Goal: Task Accomplishment & Management: Manage account settings

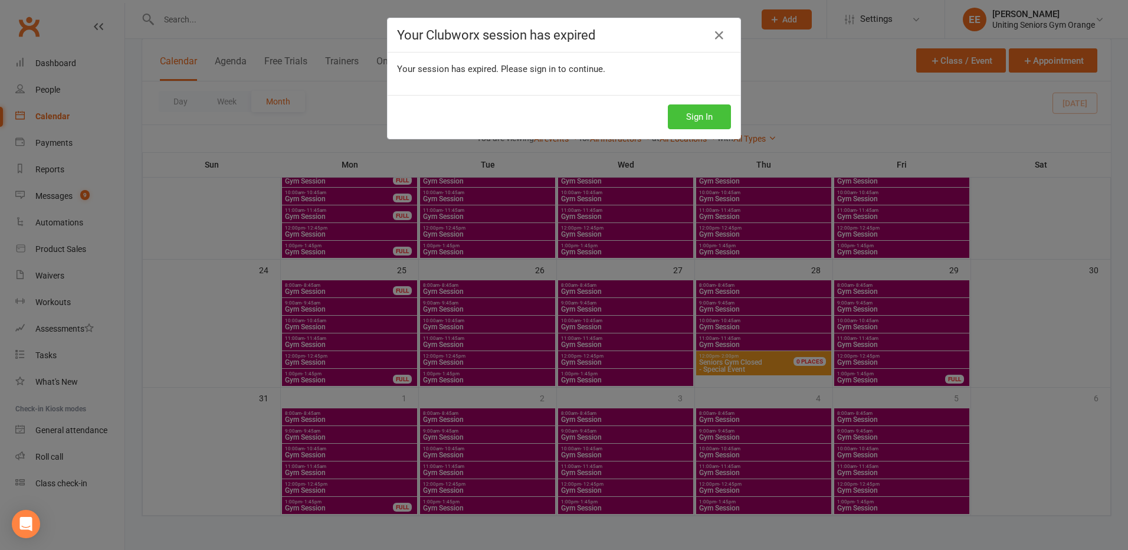
click at [695, 117] on button "Sign In" at bounding box center [699, 116] width 63 height 25
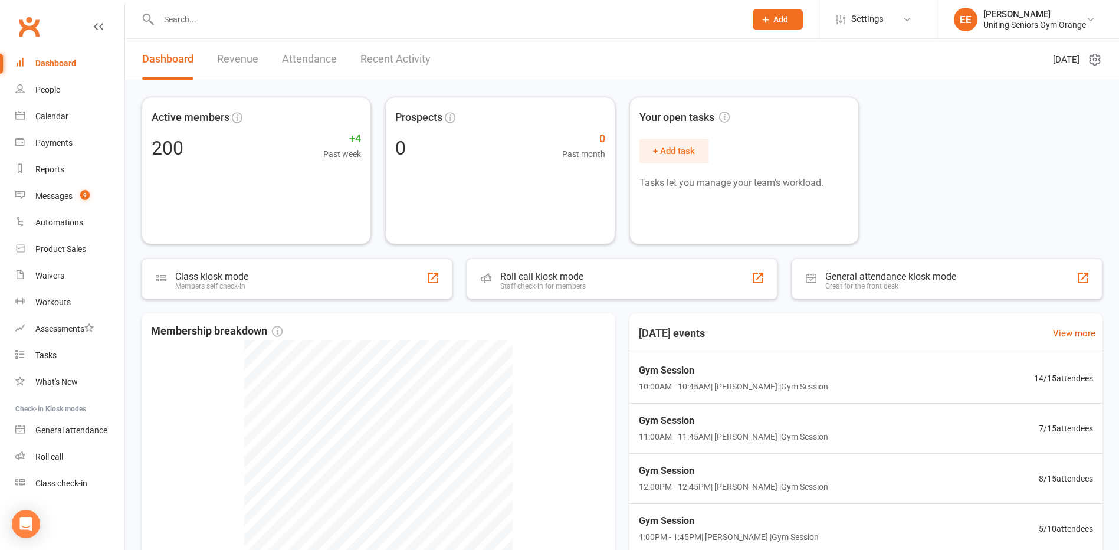
click at [194, 17] on input "text" at bounding box center [446, 19] width 582 height 17
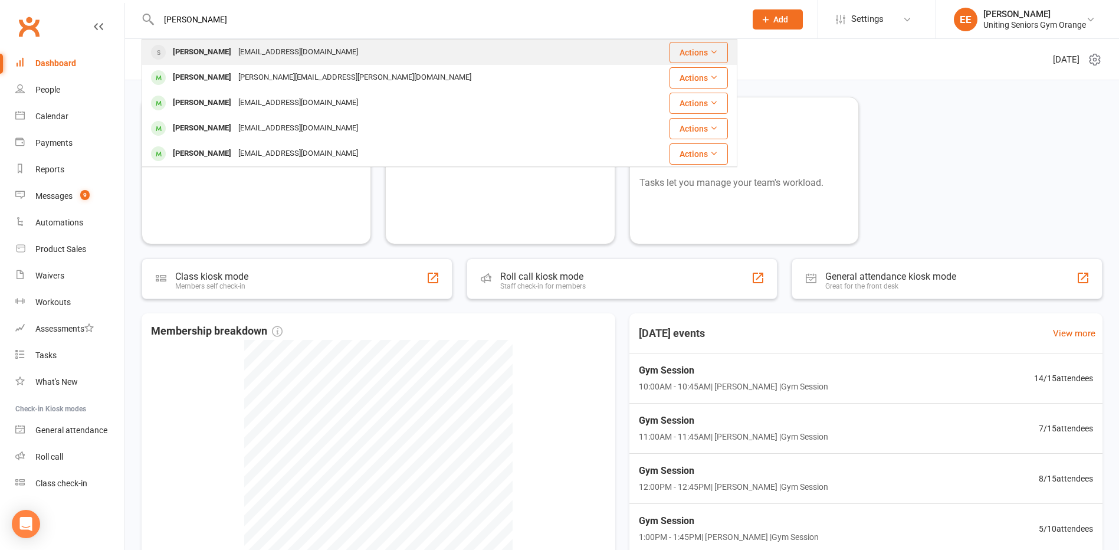
type input "[PERSON_NAME]"
click at [211, 63] on div "[PERSON_NAME] [PERSON_NAME][EMAIL_ADDRESS][DOMAIN_NAME]" at bounding box center [390, 52] width 494 height 24
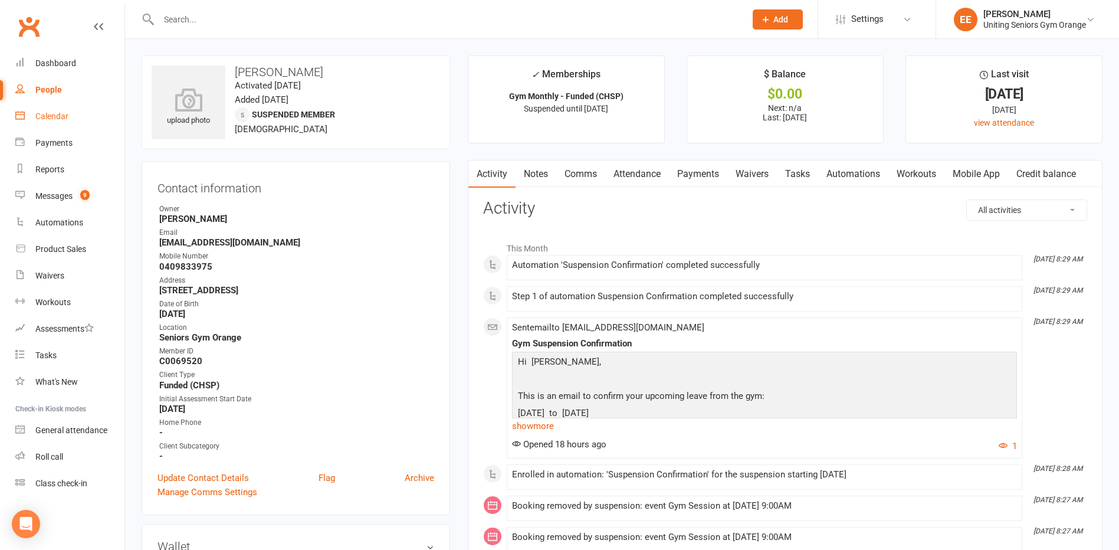
click at [50, 114] on div "Calendar" at bounding box center [51, 116] width 33 height 9
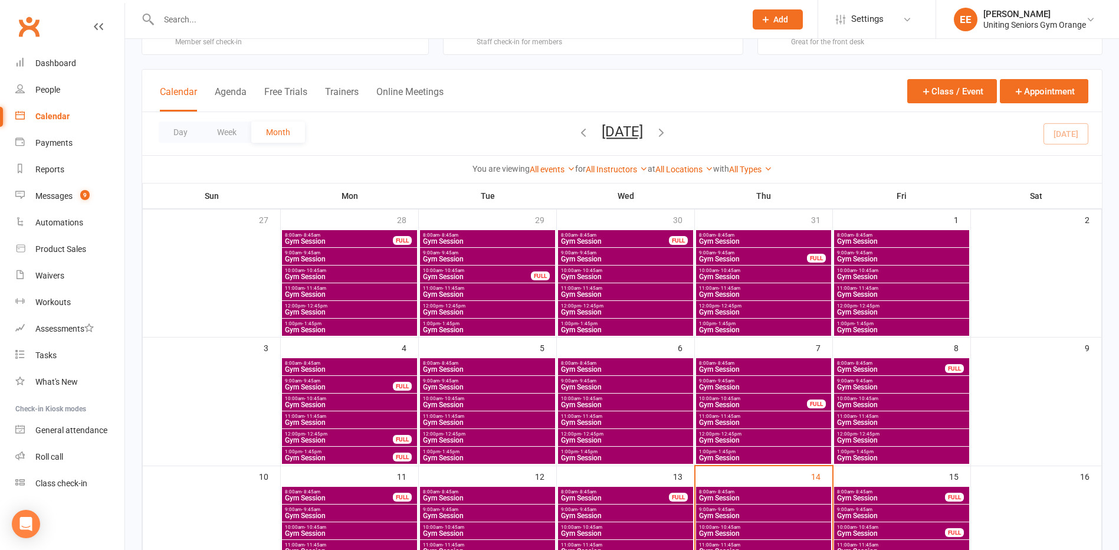
scroll to position [118, 0]
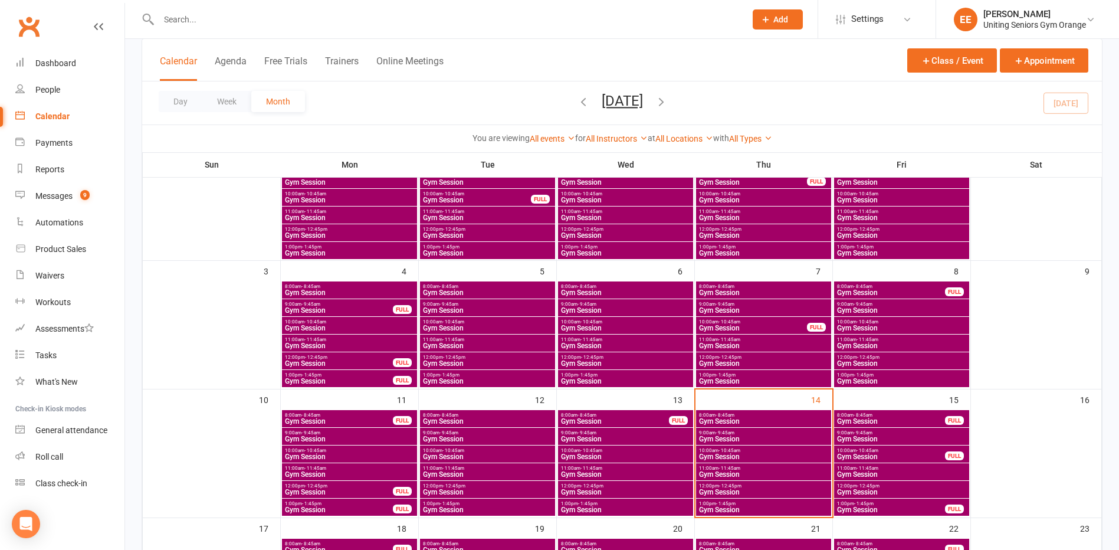
click at [866, 438] on span "Gym Session" at bounding box center [902, 438] width 130 height 7
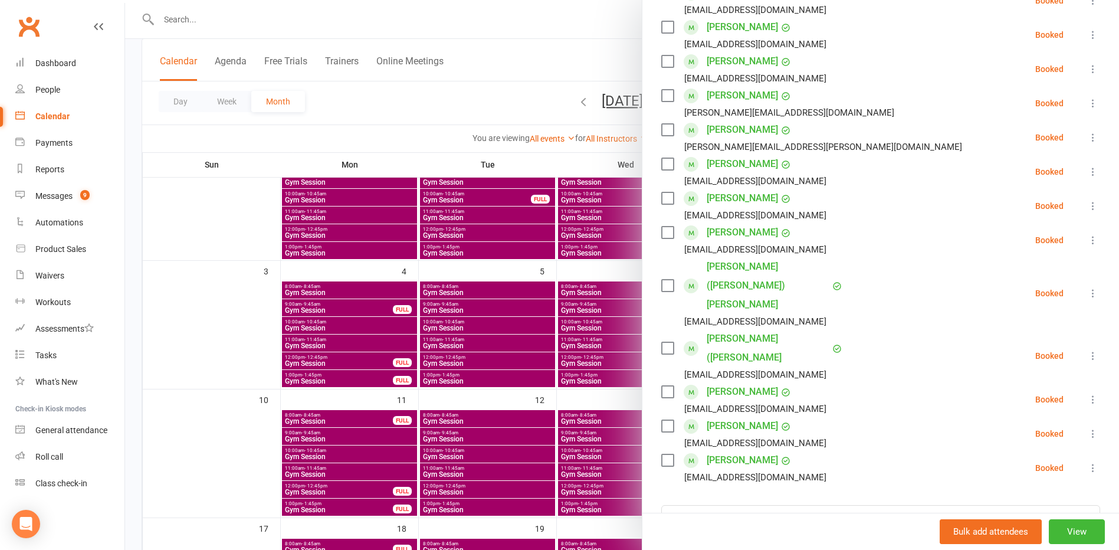
scroll to position [295, 0]
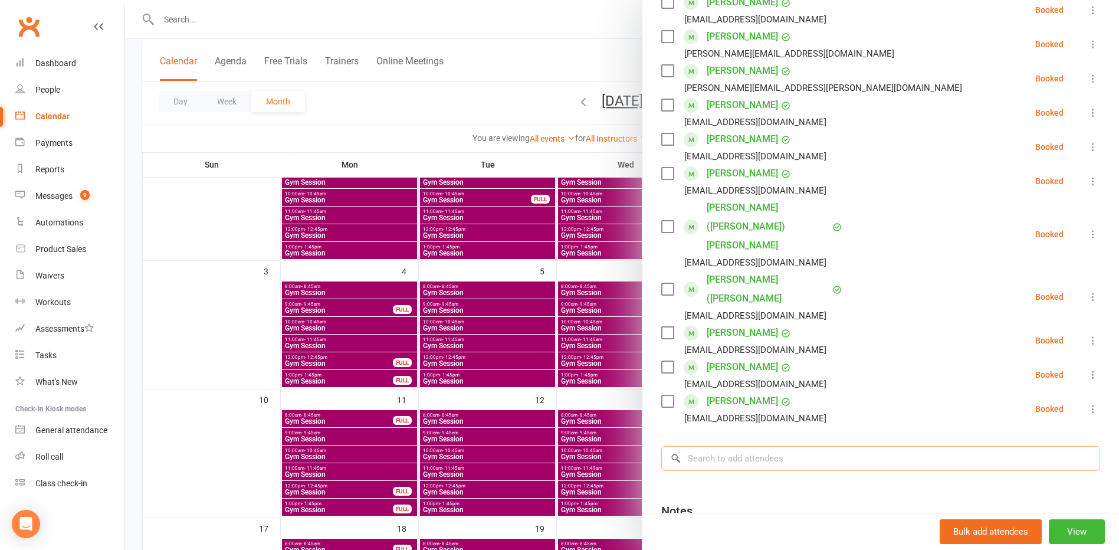
click at [801, 446] on input "search" at bounding box center [880, 458] width 439 height 25
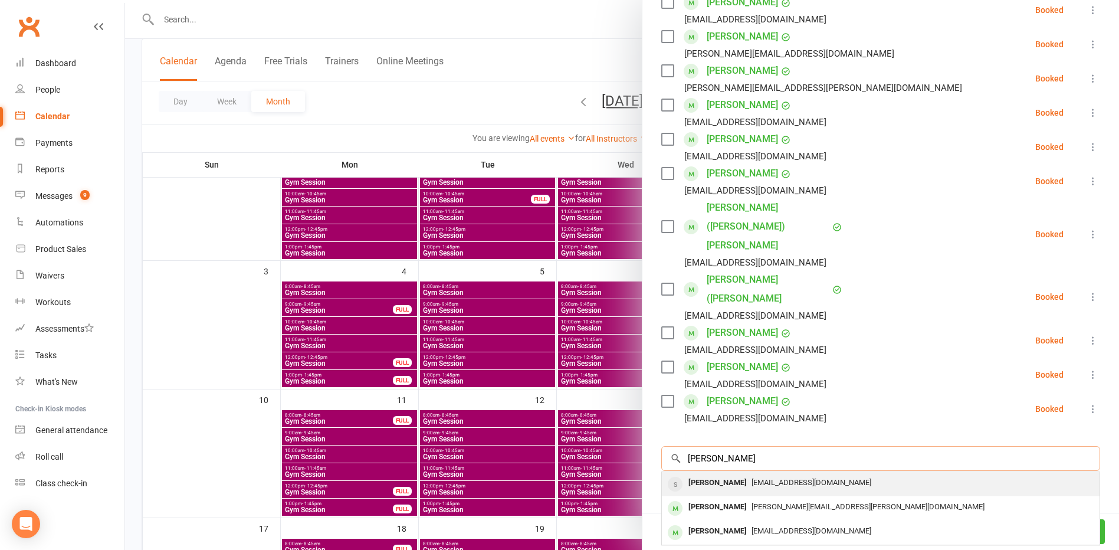
type input "[PERSON_NAME]"
click at [783, 478] on span "[EMAIL_ADDRESS][DOMAIN_NAME]" at bounding box center [812, 482] width 120 height 9
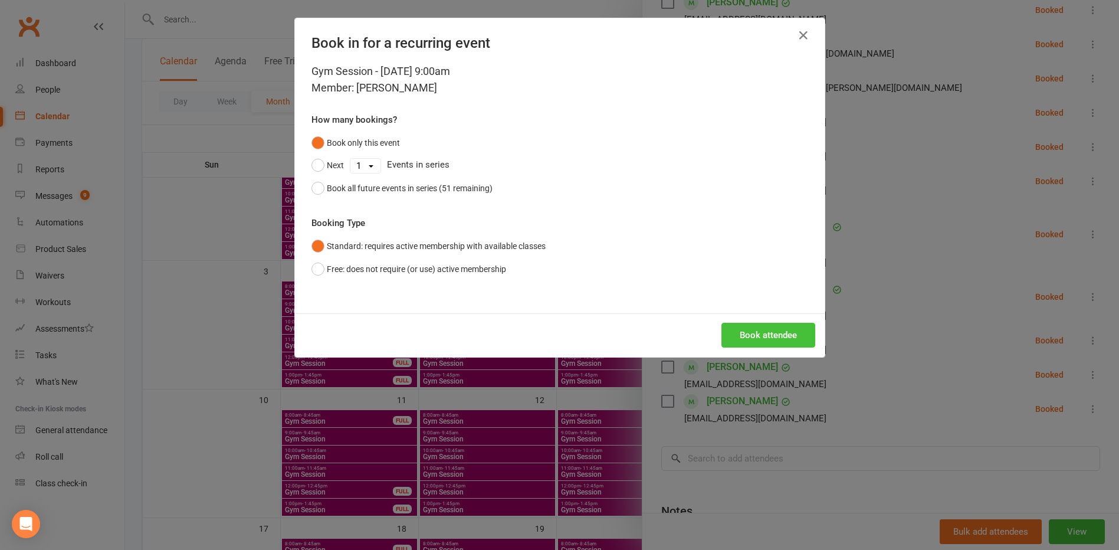
click at [758, 328] on button "Book attendee" at bounding box center [769, 335] width 94 height 25
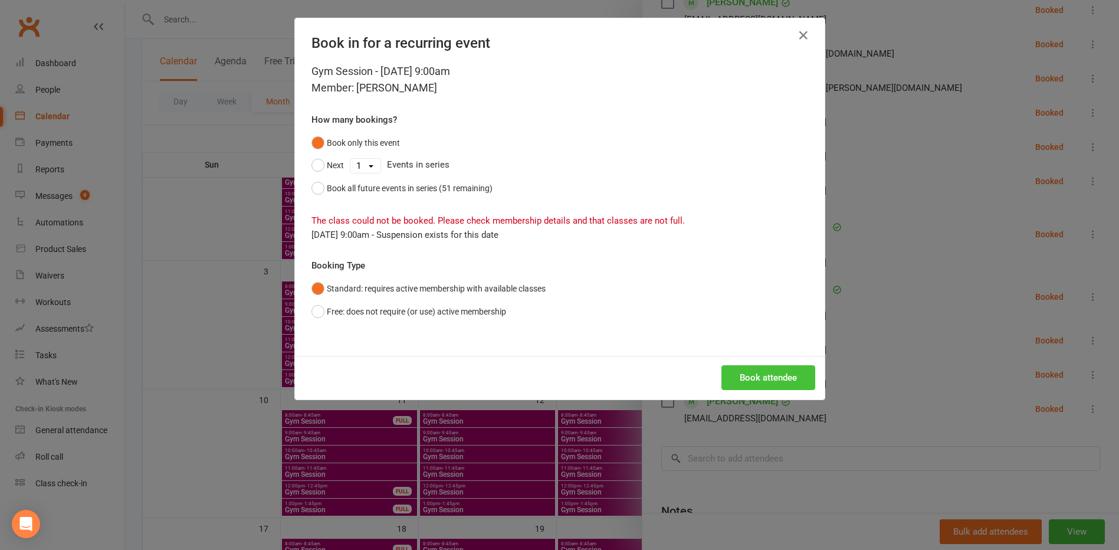
click at [732, 369] on button "Book attendee" at bounding box center [769, 377] width 94 height 25
click at [802, 33] on icon "button" at bounding box center [804, 35] width 14 height 14
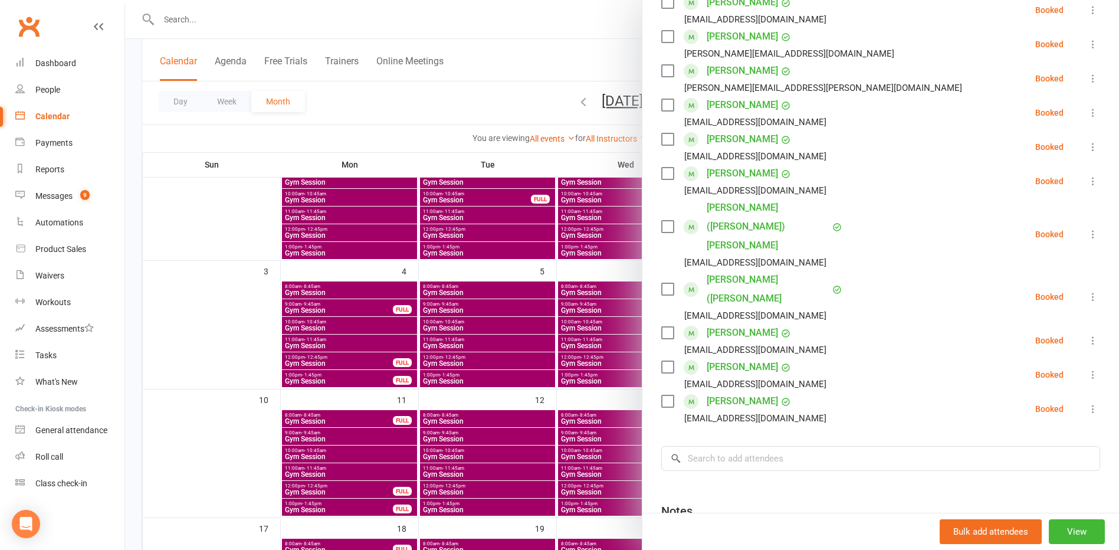
click at [247, 454] on div at bounding box center [622, 275] width 994 height 550
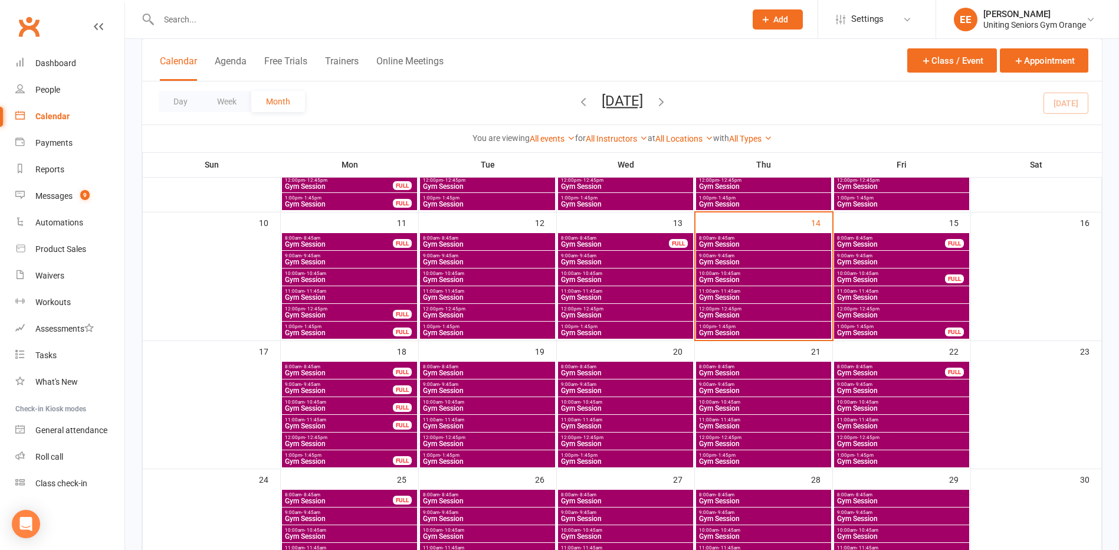
click at [188, 24] on input "text" at bounding box center [446, 19] width 582 height 17
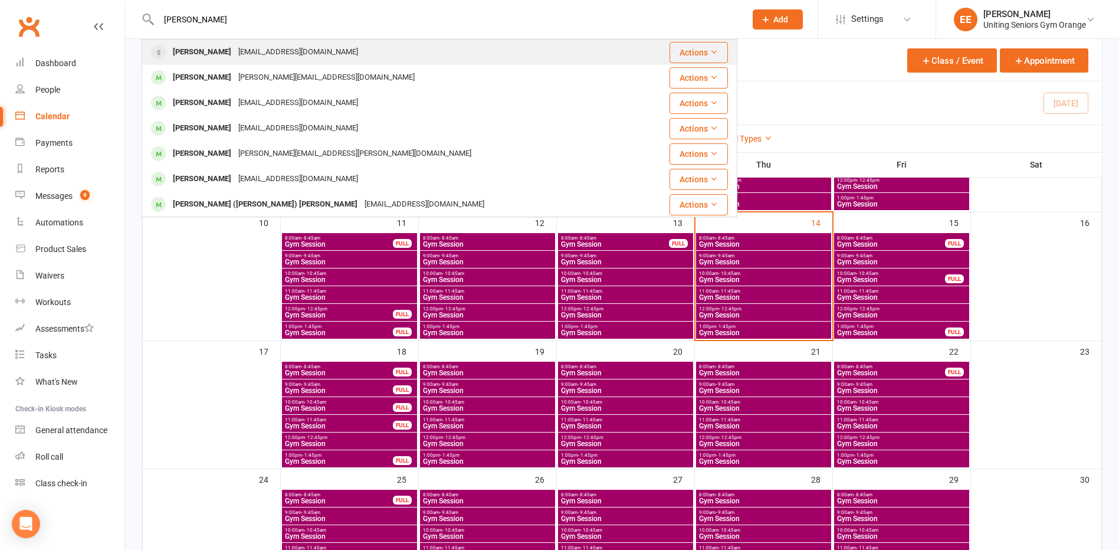
type input "[PERSON_NAME]"
click at [235, 57] on div "[EMAIL_ADDRESS][DOMAIN_NAME]" at bounding box center [298, 52] width 127 height 17
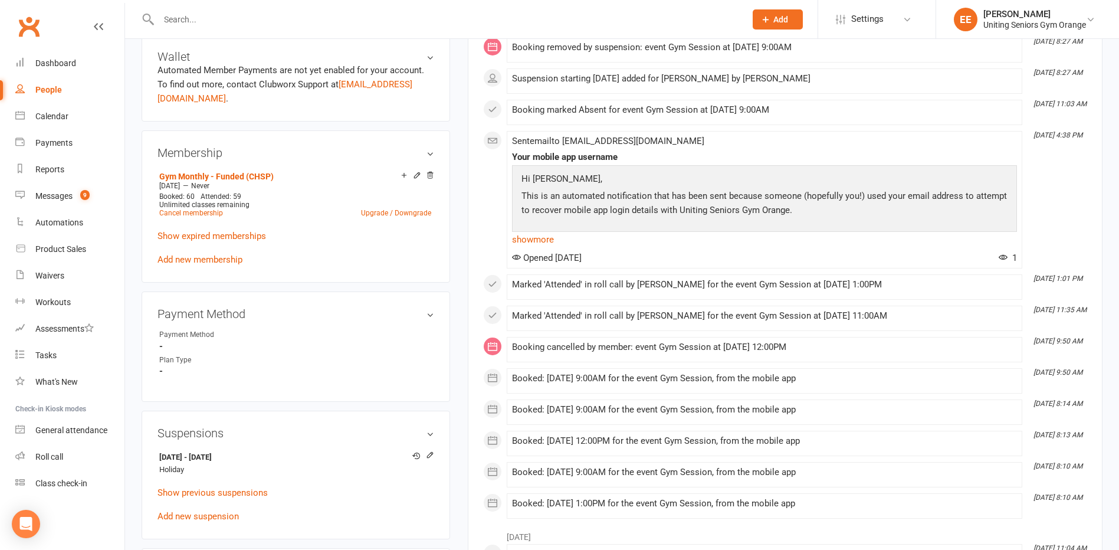
scroll to position [531, 0]
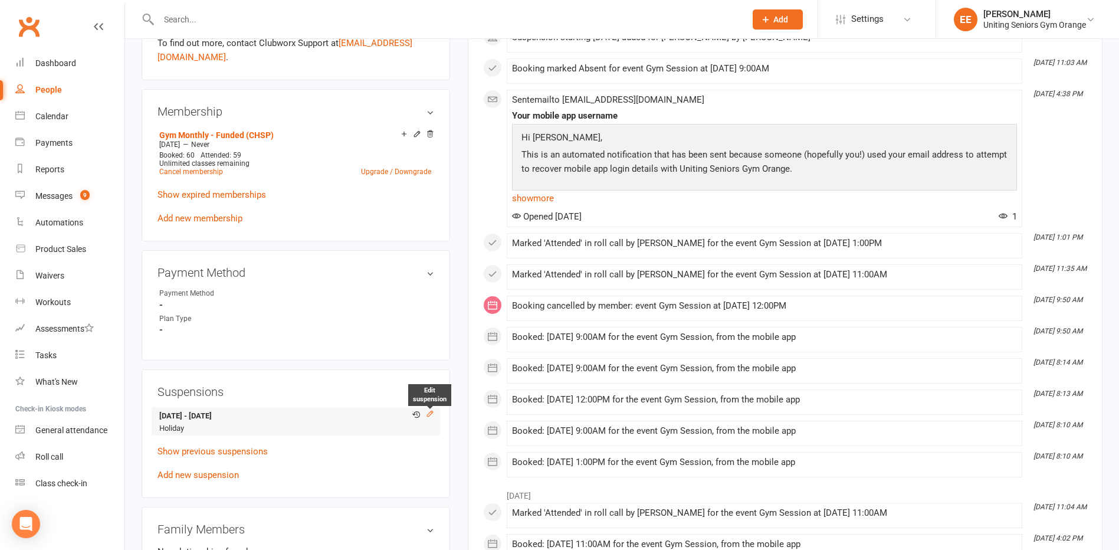
click at [429, 412] on icon at bounding box center [430, 413] width 8 height 8
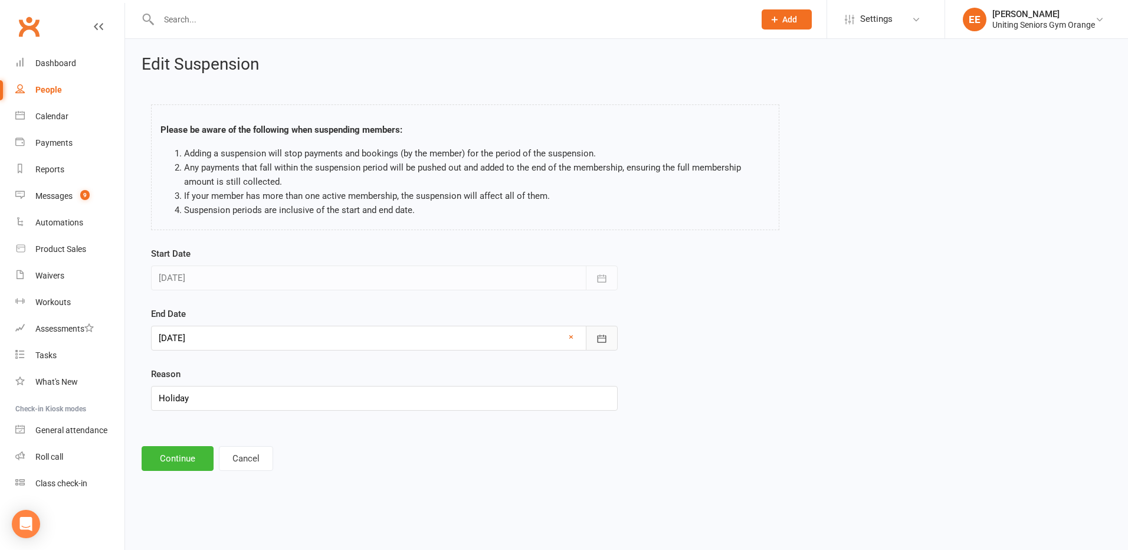
click at [605, 332] on button "button" at bounding box center [602, 338] width 32 height 25
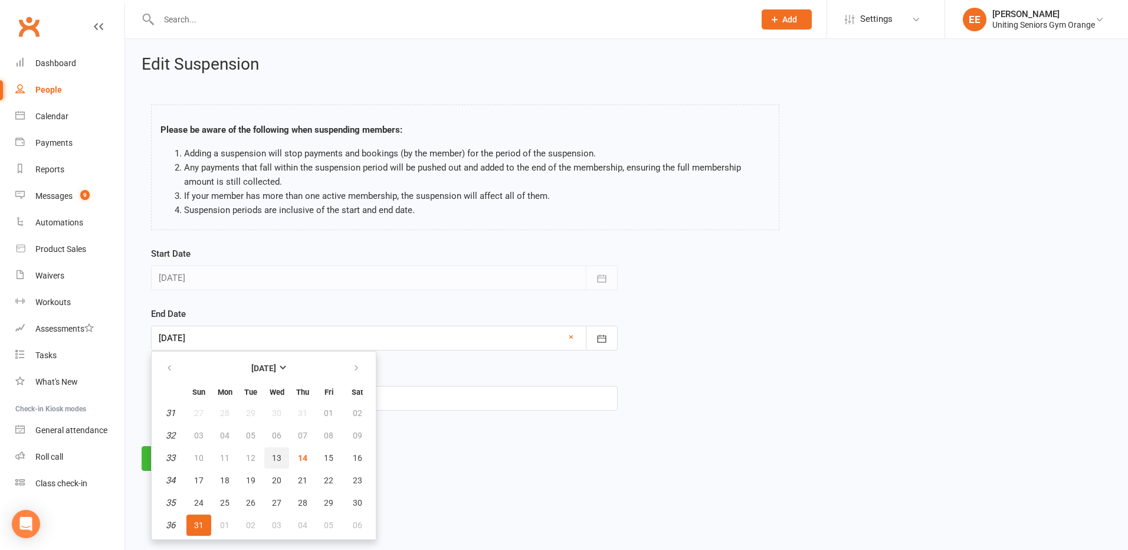
click at [277, 455] on span "13" at bounding box center [276, 457] width 9 height 9
type input "[DATE]"
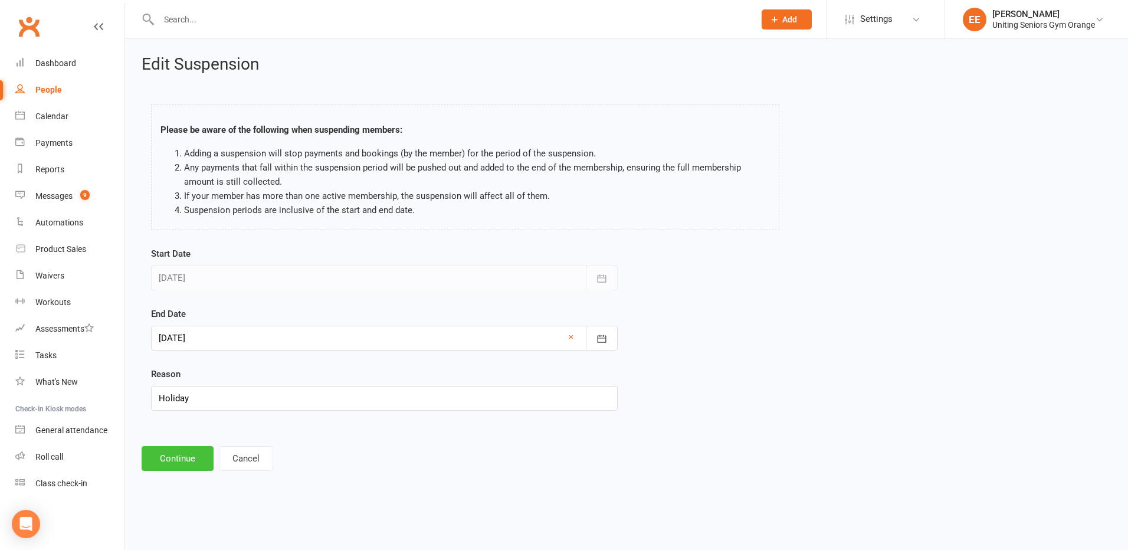
click at [191, 460] on button "Continue" at bounding box center [178, 458] width 72 height 25
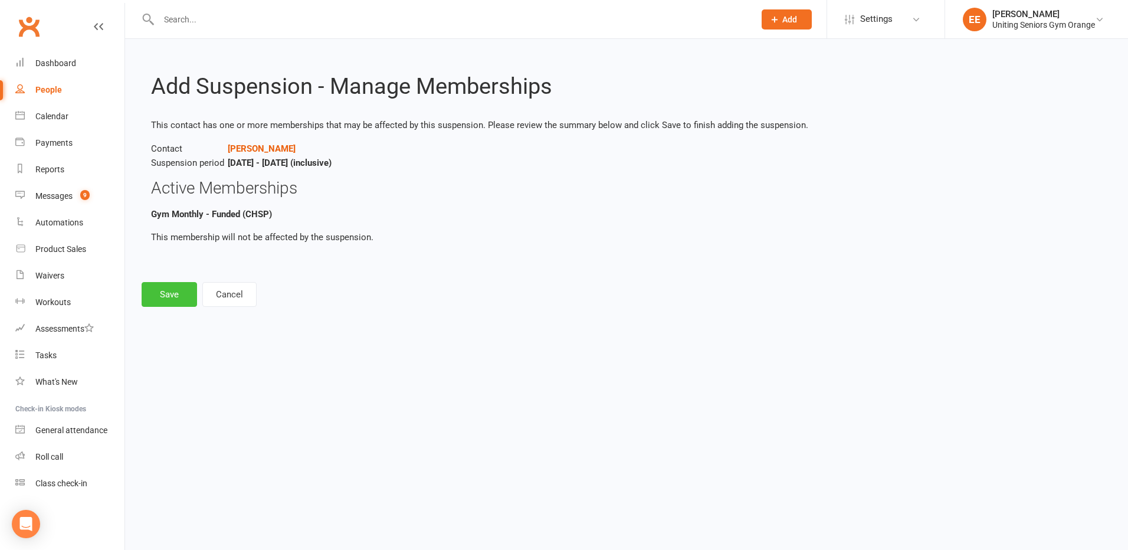
click at [172, 298] on button "Save" at bounding box center [169, 294] width 55 height 25
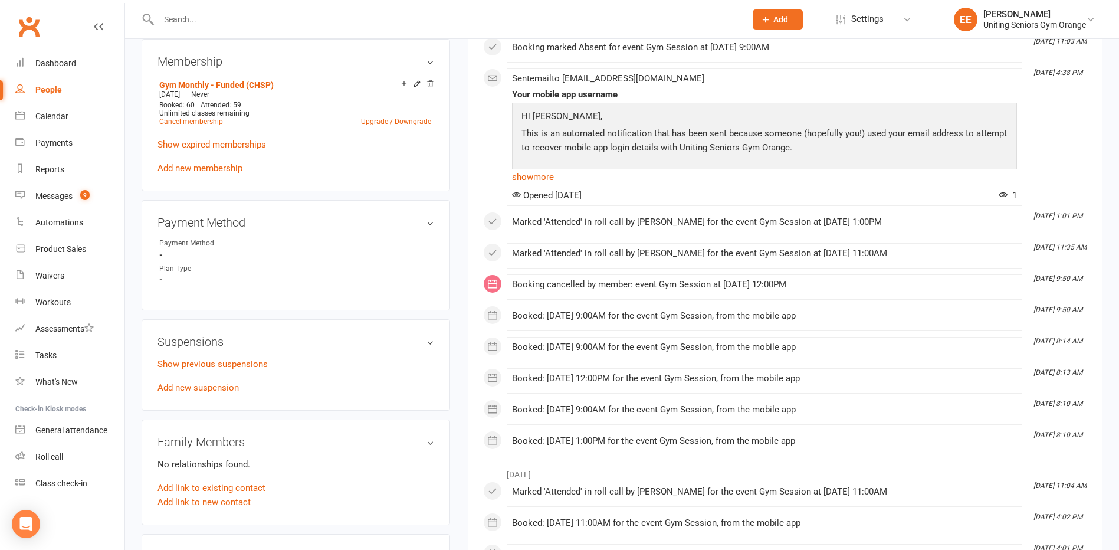
scroll to position [590, 0]
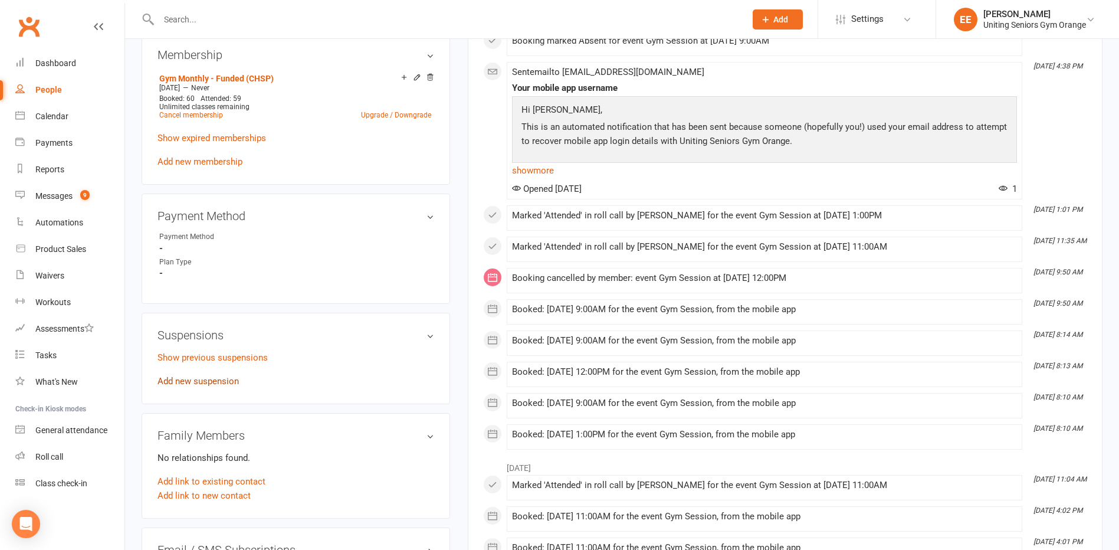
click at [204, 381] on link "Add new suspension" at bounding box center [198, 381] width 81 height 11
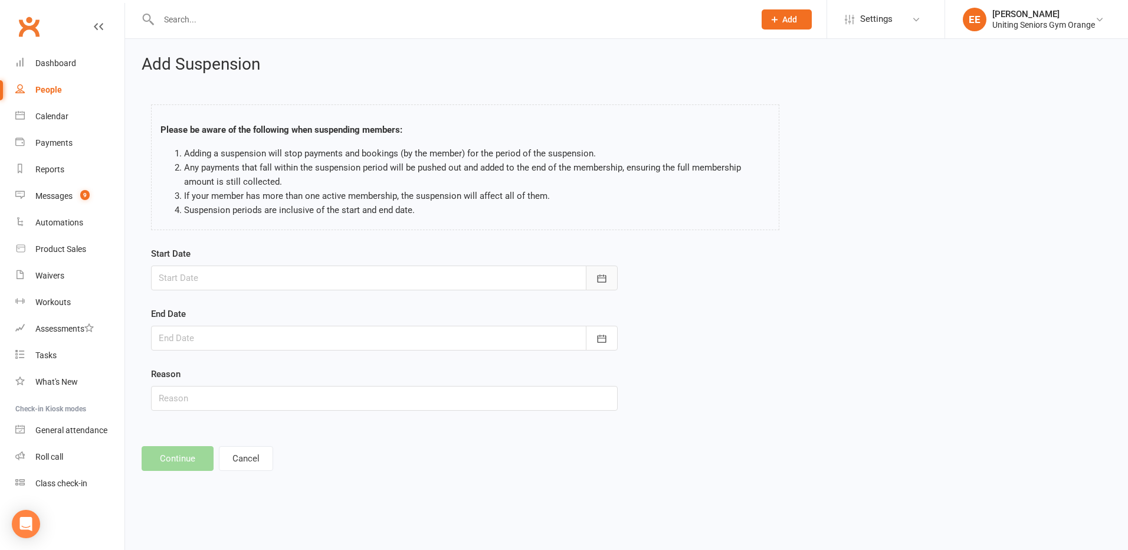
click at [589, 274] on button "button" at bounding box center [602, 278] width 32 height 25
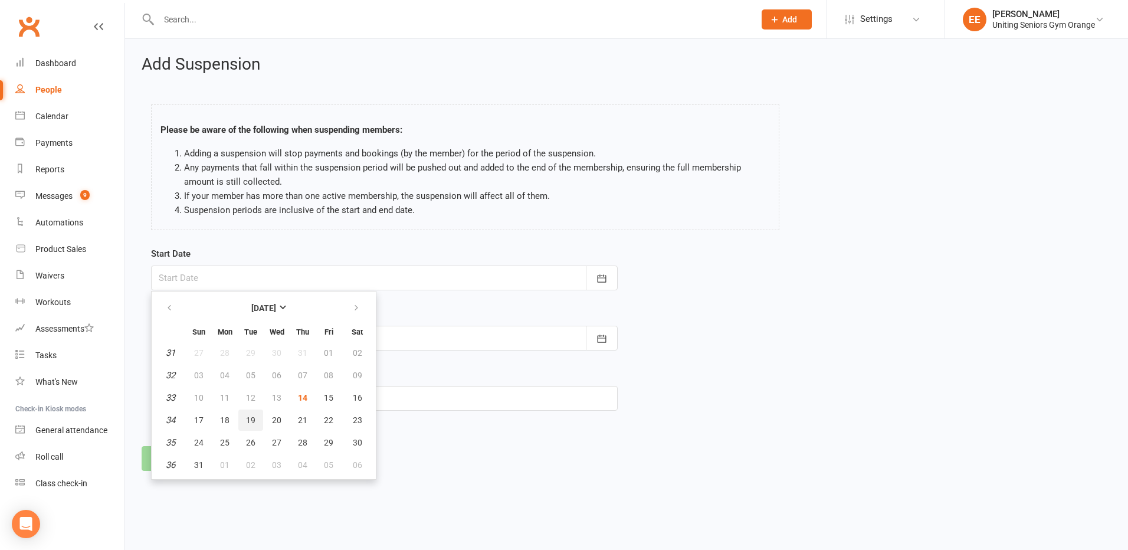
click at [245, 418] on button "19" at bounding box center [250, 419] width 25 height 21
type input "[DATE]"
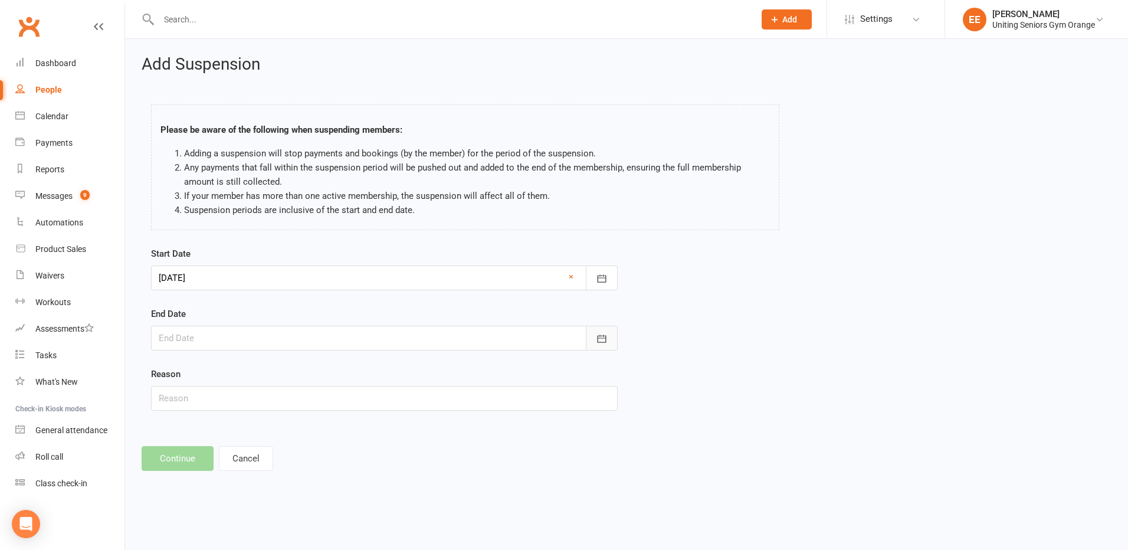
click at [605, 329] on button "button" at bounding box center [602, 338] width 32 height 25
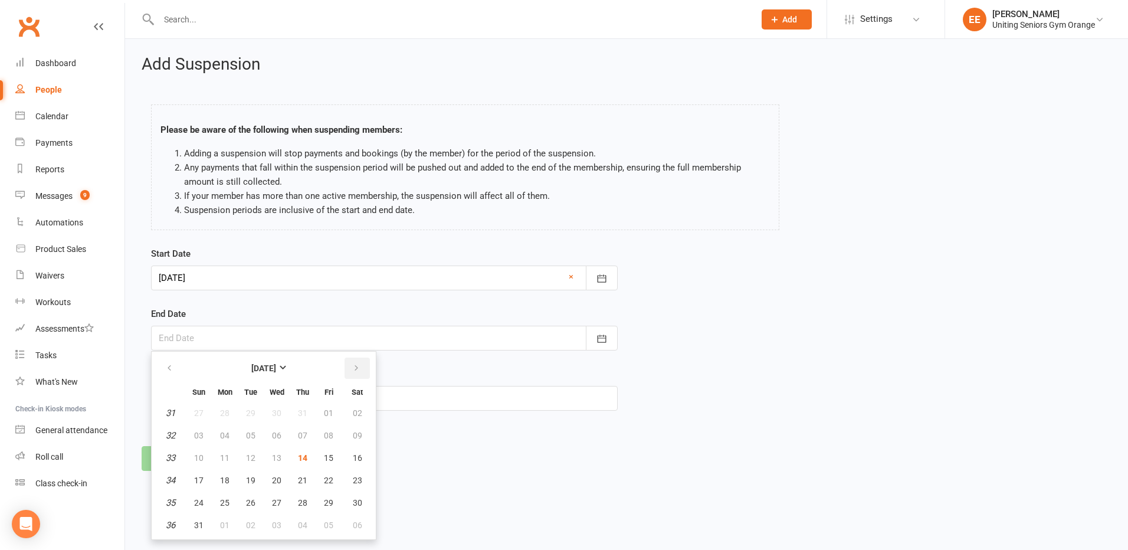
click at [354, 367] on icon "button" at bounding box center [356, 367] width 8 height 9
click at [199, 453] on span "14" at bounding box center [198, 457] width 9 height 9
type input "[DATE]"
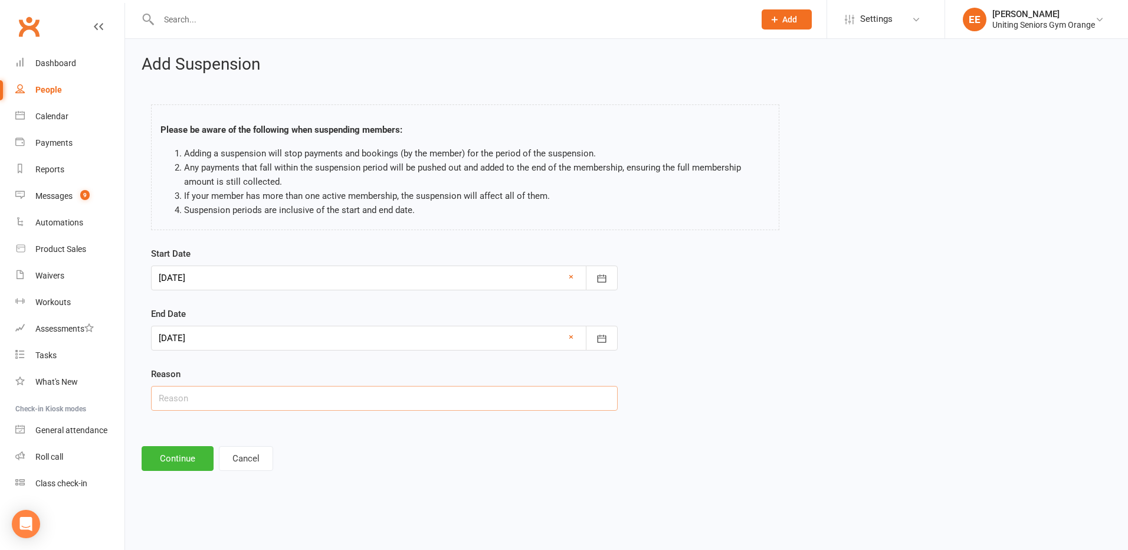
click at [208, 395] on input "text" at bounding box center [384, 398] width 467 height 25
type input "Holiday"
click at [124, 426] on link "General attendance" at bounding box center [69, 430] width 109 height 27
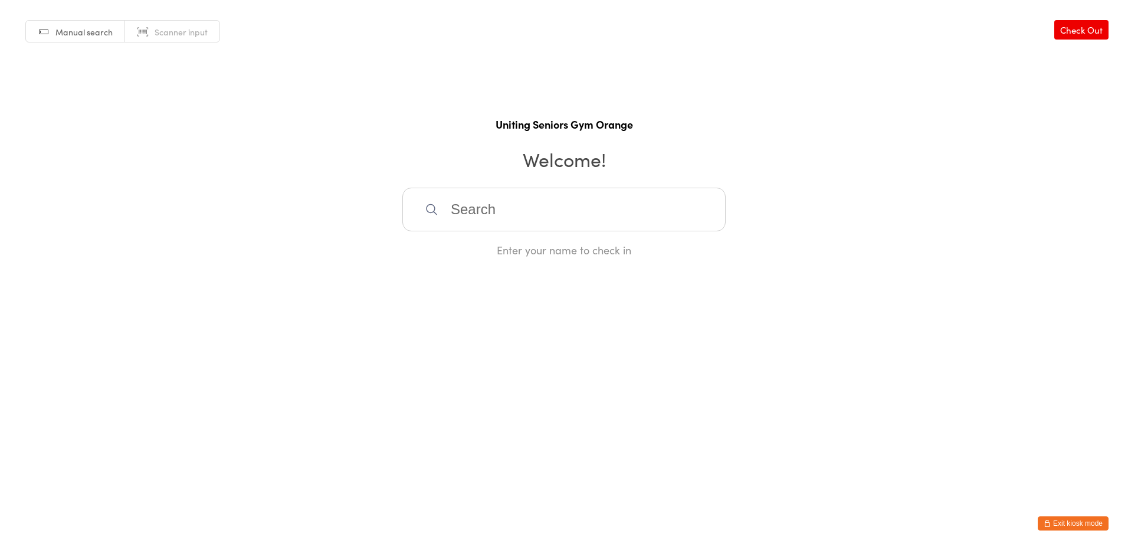
click at [1090, 35] on link "Check Out" at bounding box center [1081, 29] width 54 height 19
click at [1051, 520] on button "Exit kiosk mode" at bounding box center [1073, 523] width 71 height 14
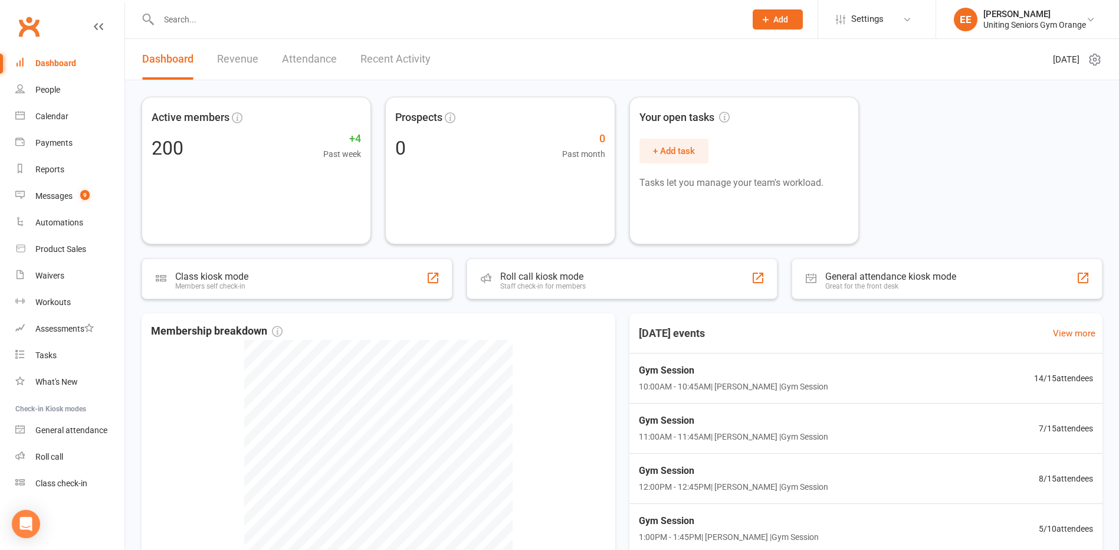
drag, startPoint x: 201, startPoint y: 12, endPoint x: 207, endPoint y: 22, distance: 12.1
click at [202, 12] on input "text" at bounding box center [446, 19] width 582 height 17
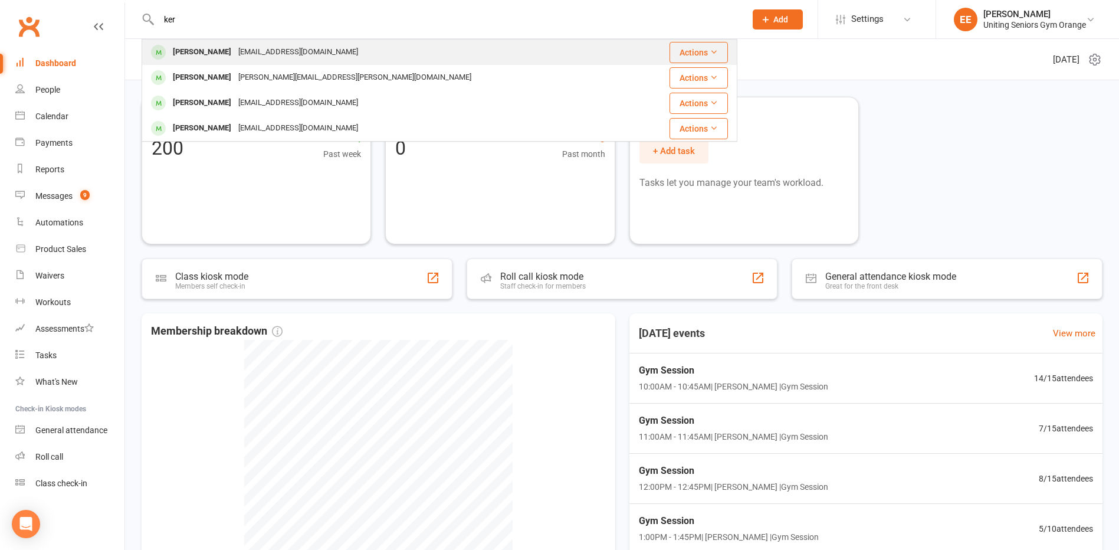
type input "ker"
click at [213, 57] on div "Kerry Aicken" at bounding box center [201, 52] width 65 height 17
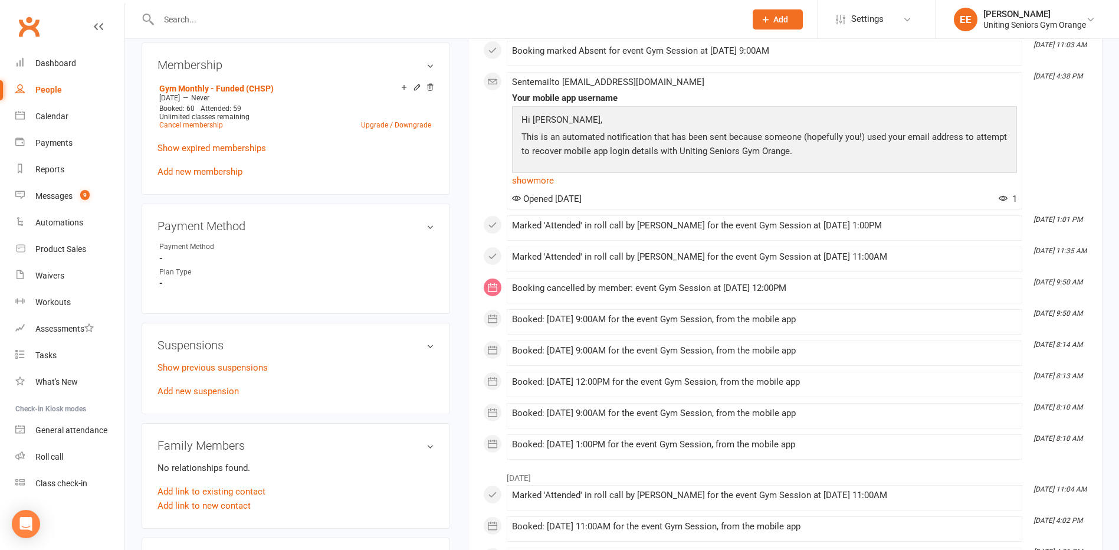
scroll to position [590, 0]
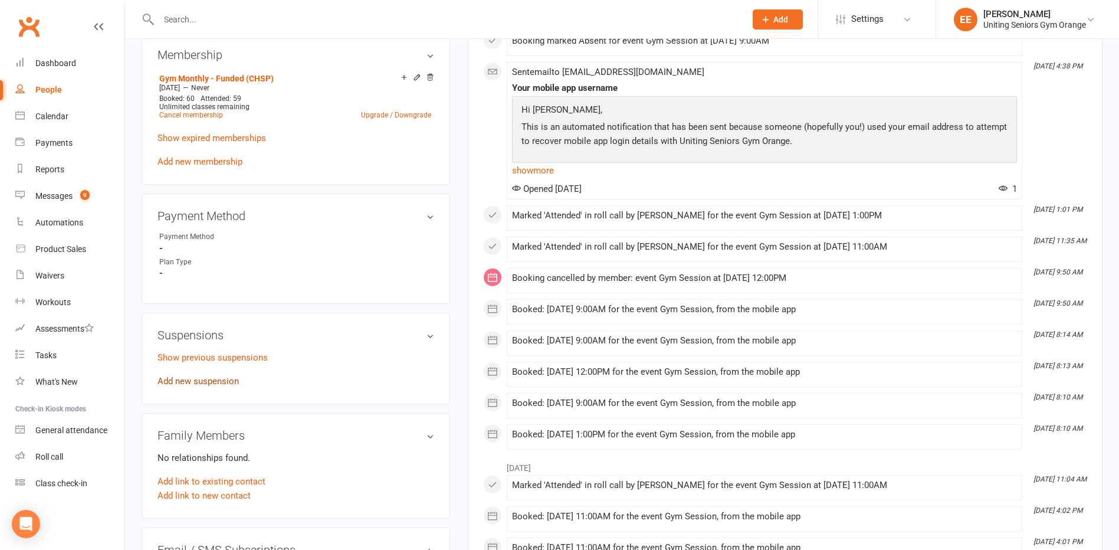
click at [181, 383] on link "Add new suspension" at bounding box center [198, 381] width 81 height 11
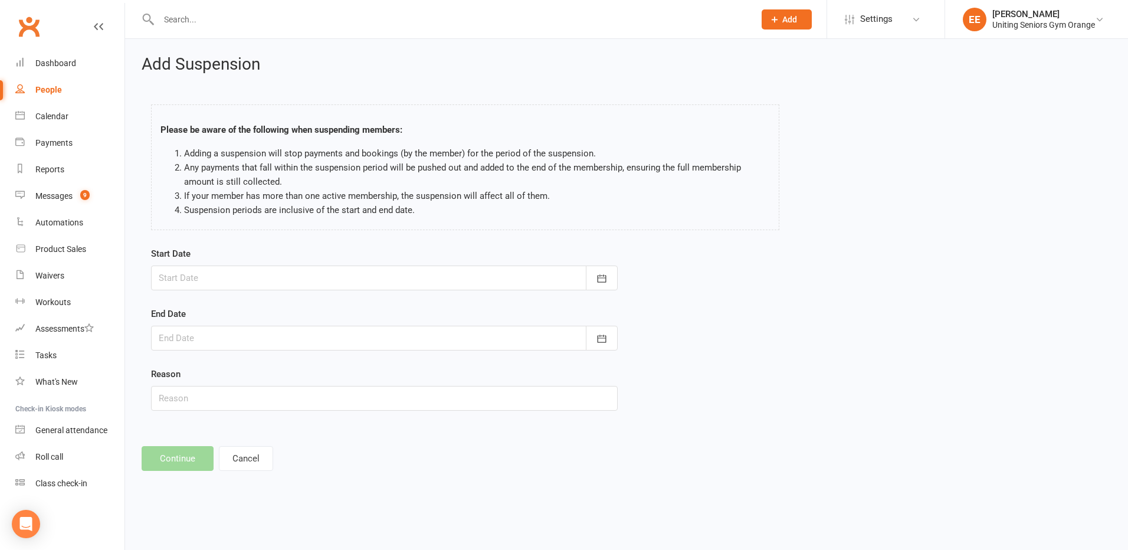
click at [266, 274] on div at bounding box center [384, 278] width 467 height 25
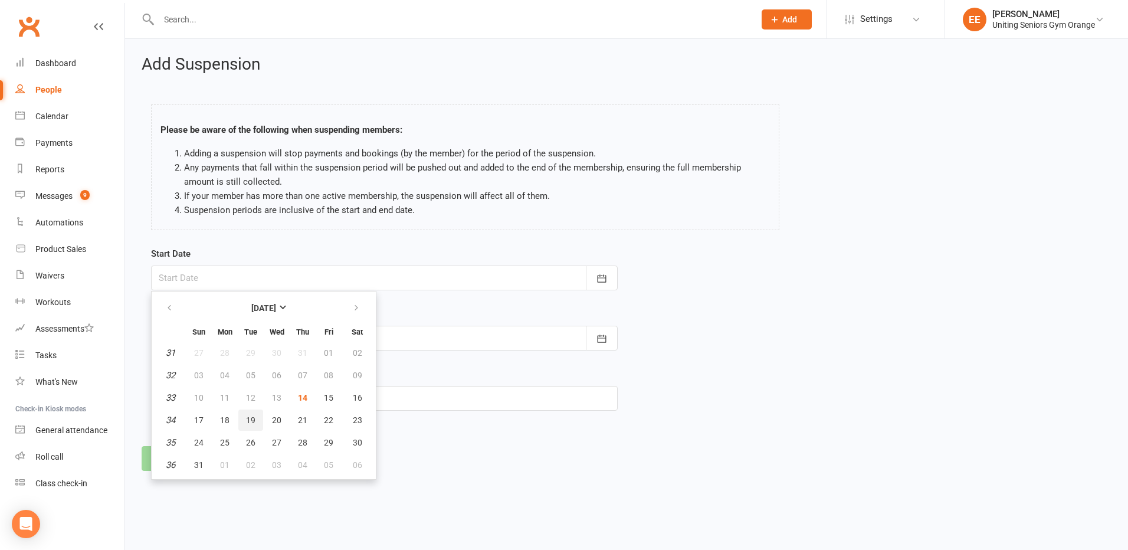
click at [246, 421] on span "19" at bounding box center [250, 419] width 9 height 9
type input "[DATE]"
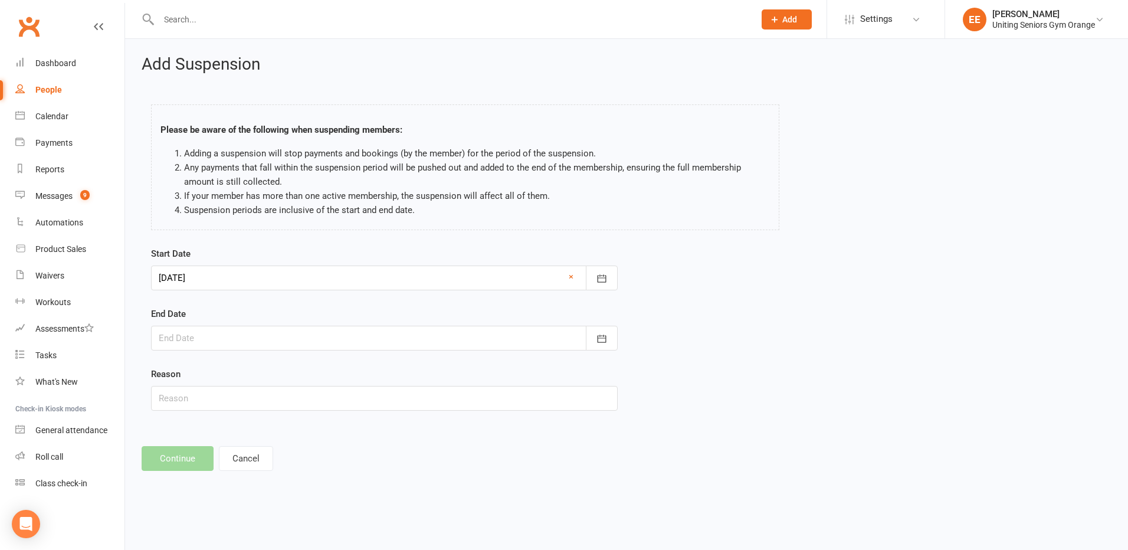
click at [330, 353] on form "Start Date 19 Aug 2025 August 2025 Sun Mon Tue Wed Thu Fri Sat 31 27 28 29 30 3…" at bounding box center [384, 329] width 467 height 164
click at [329, 336] on div at bounding box center [384, 338] width 467 height 25
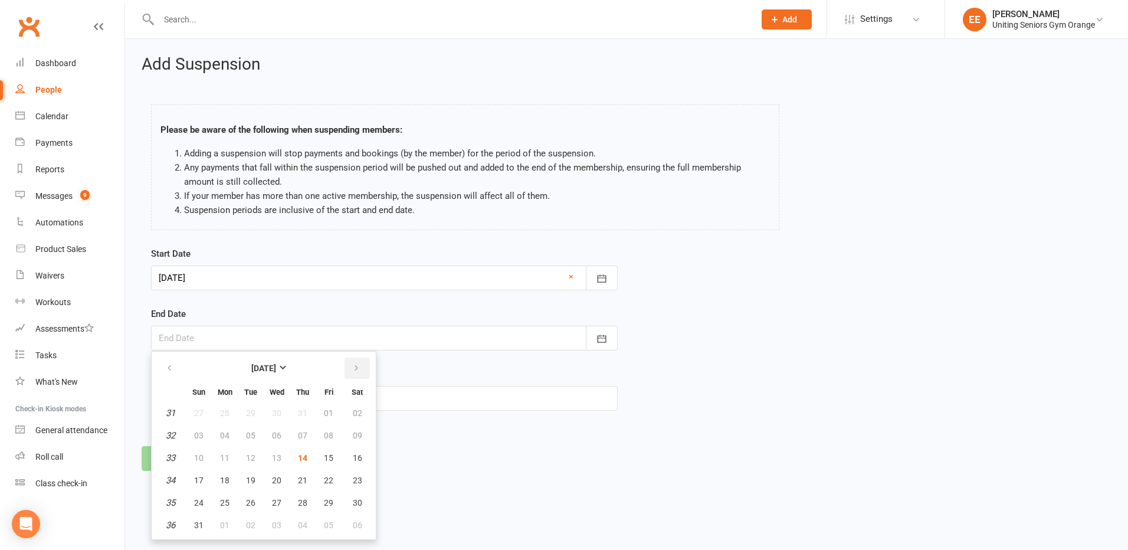
click at [360, 365] on button "button" at bounding box center [357, 368] width 25 height 21
click at [203, 456] on span "14" at bounding box center [198, 457] width 9 height 9
type input "[DATE]"
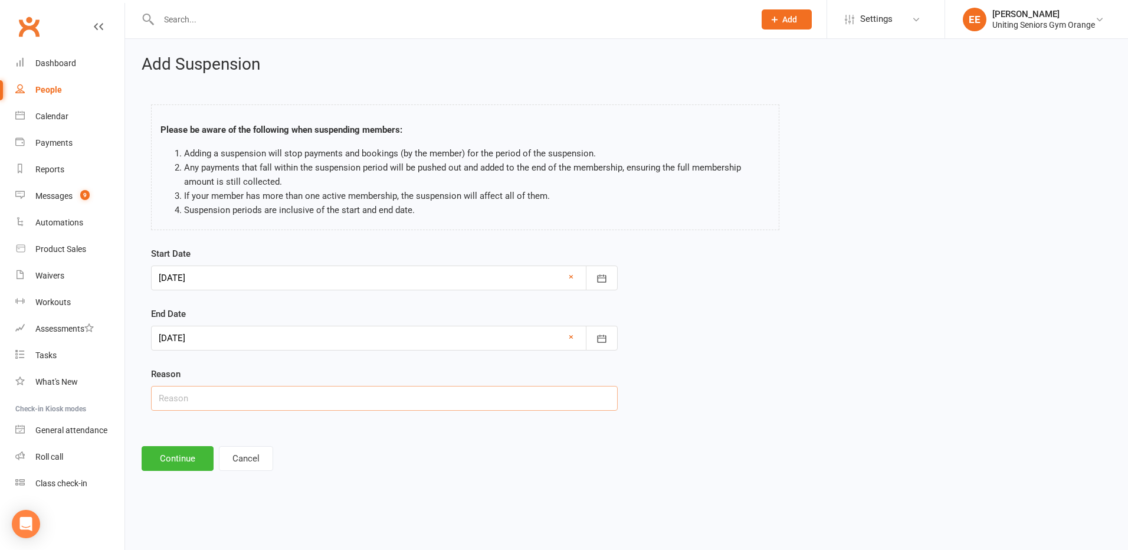
click at [265, 405] on input "text" at bounding box center [384, 398] width 467 height 25
type input "Holiday"
click at [163, 458] on button "Continue" at bounding box center [178, 458] width 72 height 25
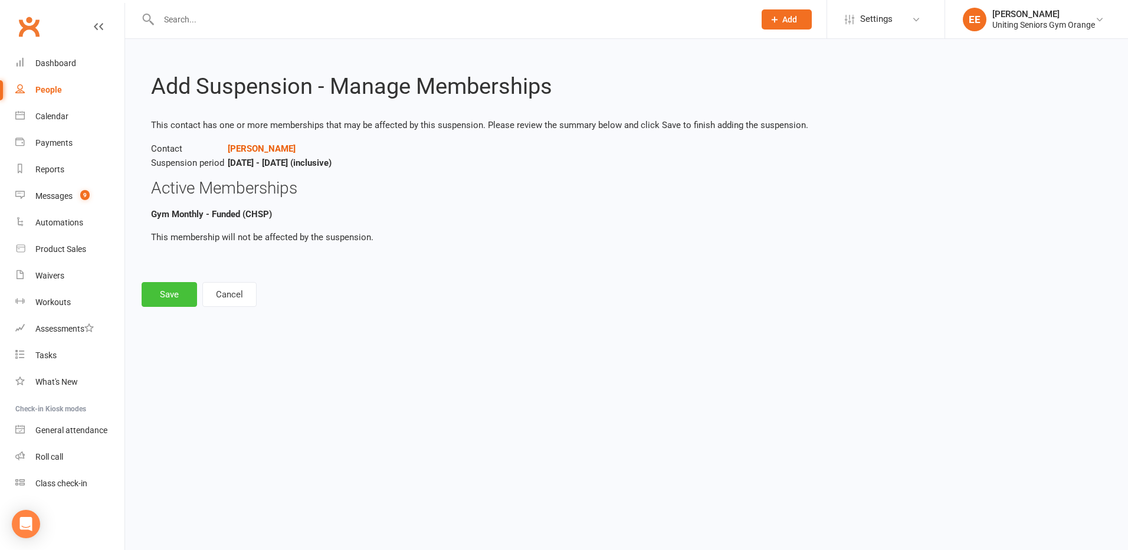
click at [182, 288] on button "Save" at bounding box center [169, 294] width 55 height 25
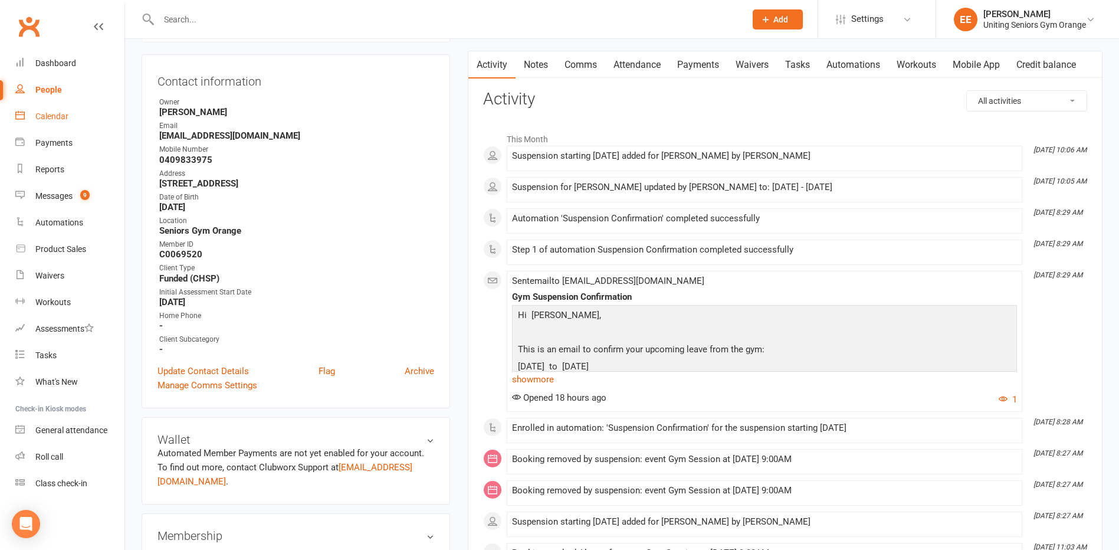
scroll to position [118, 0]
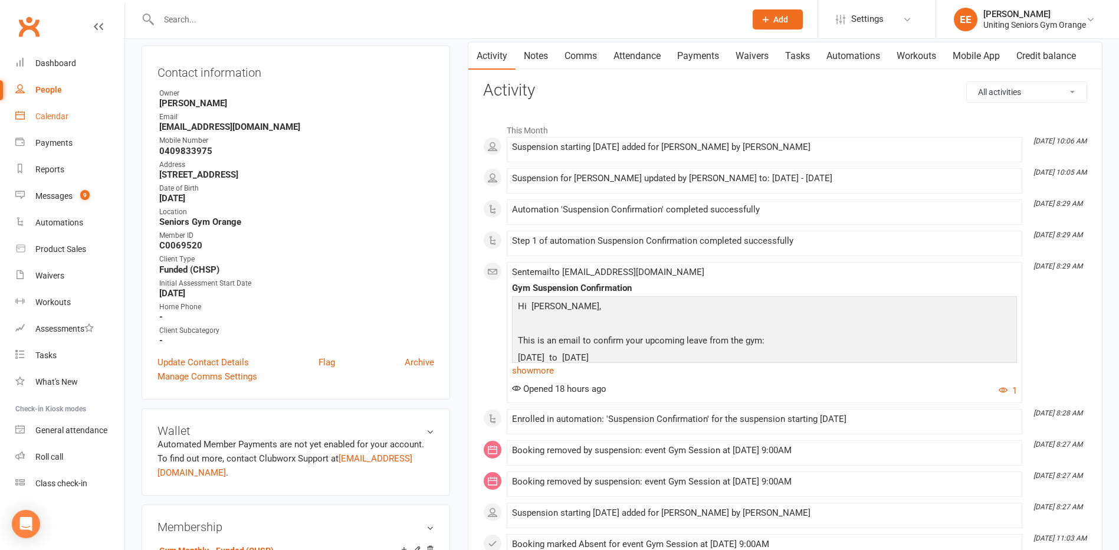
click at [44, 113] on div "Calendar" at bounding box center [51, 116] width 33 height 9
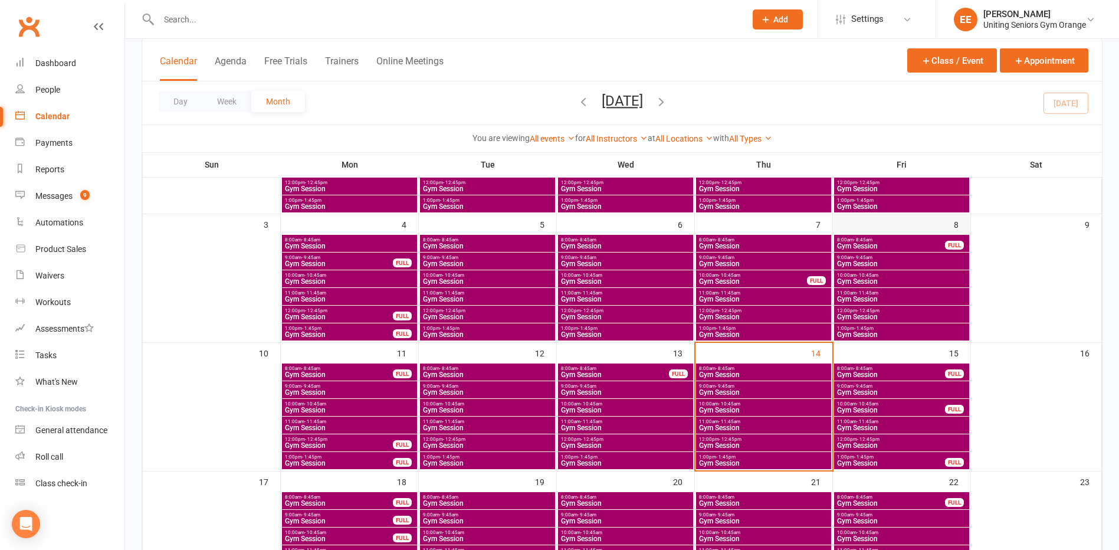
scroll to position [177, 0]
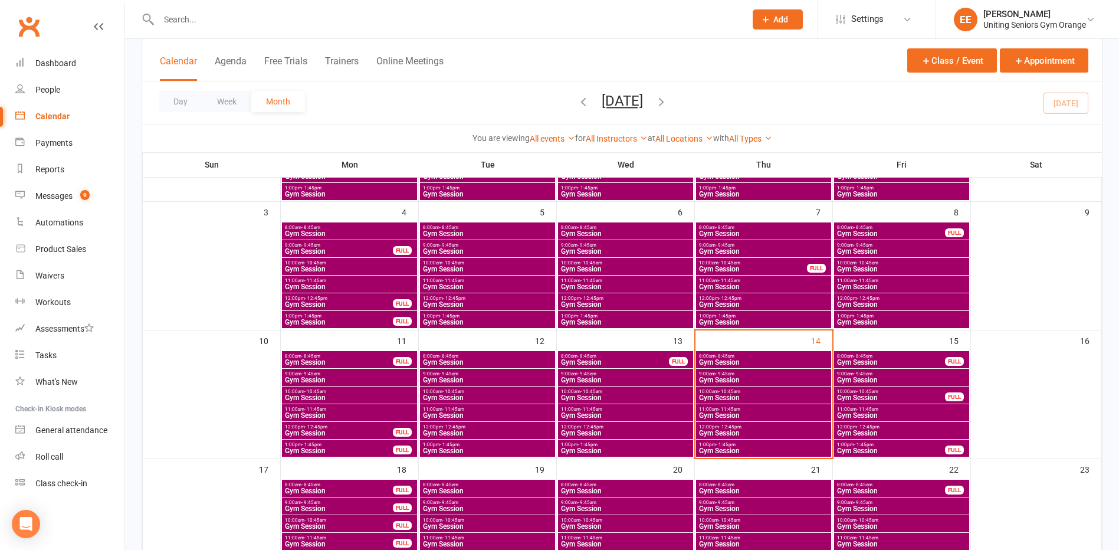
click at [905, 378] on span "Gym Session" at bounding box center [902, 379] width 130 height 7
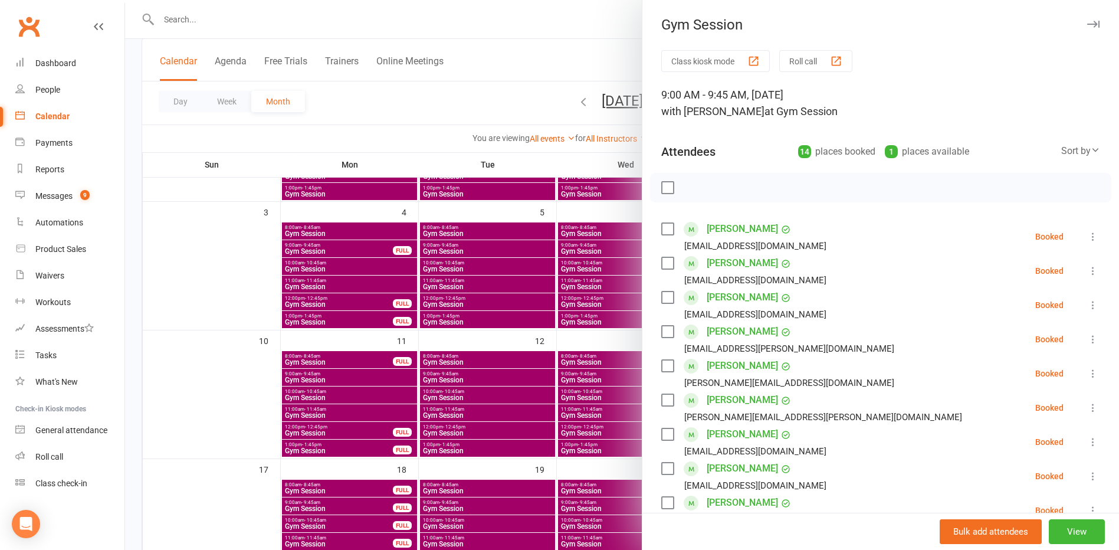
scroll to position [295, 0]
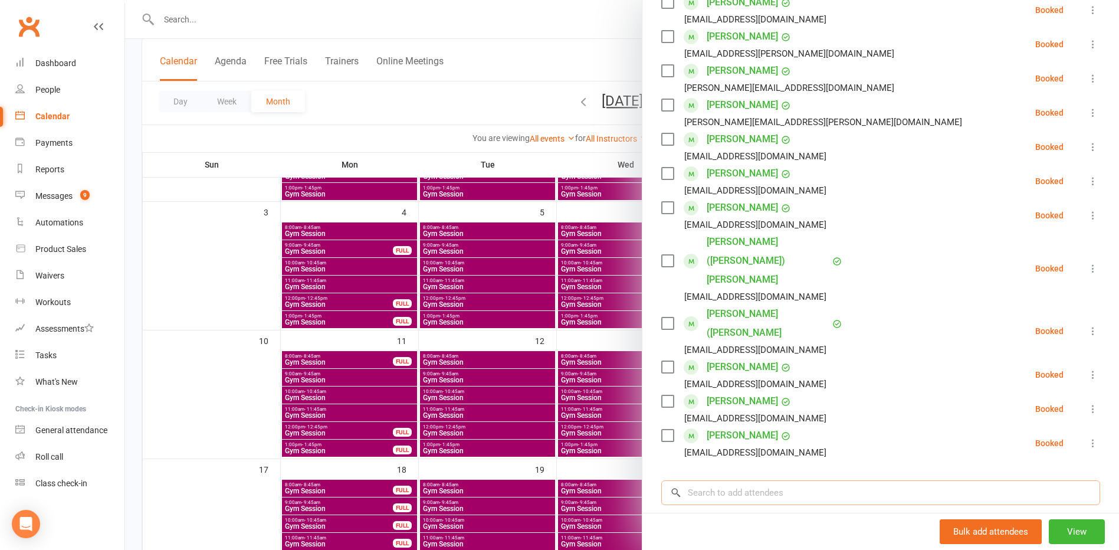
click at [730, 480] on input "search" at bounding box center [880, 492] width 439 height 25
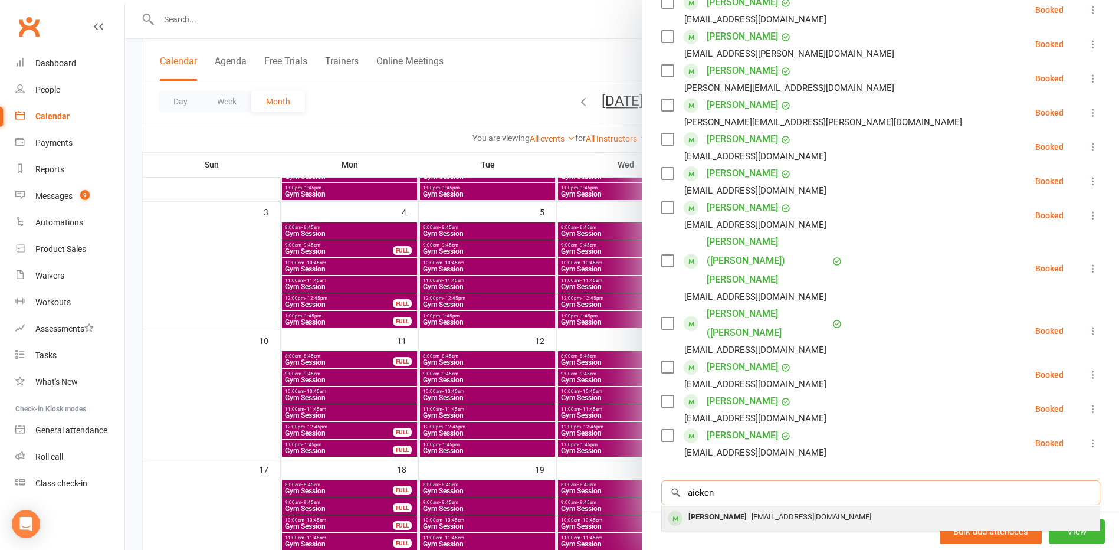
type input "aicken"
click at [730, 509] on div "[PERSON_NAME]" at bounding box center [718, 517] width 68 height 17
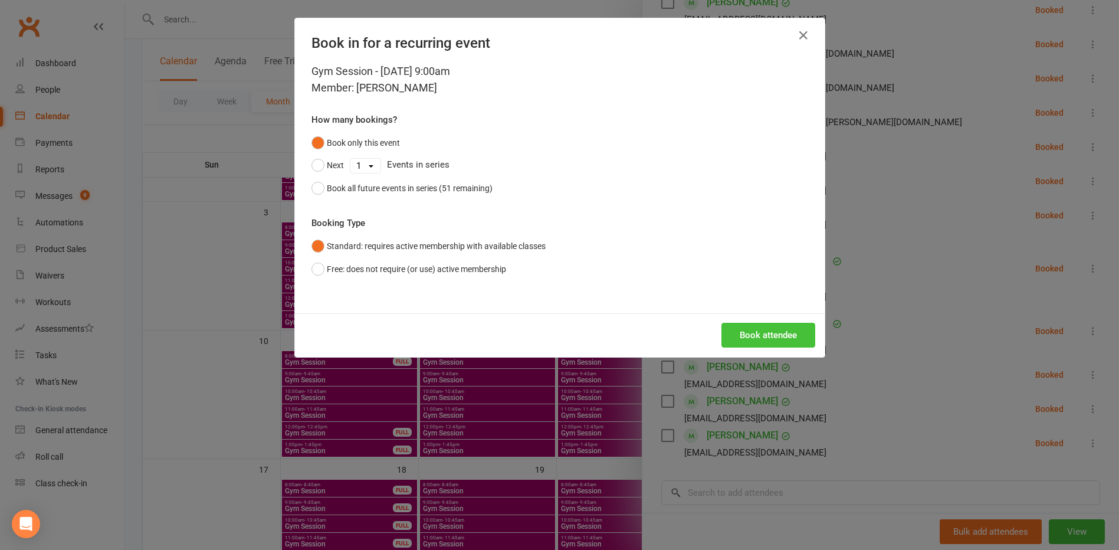
click at [765, 347] on button "Book attendee" at bounding box center [769, 335] width 94 height 25
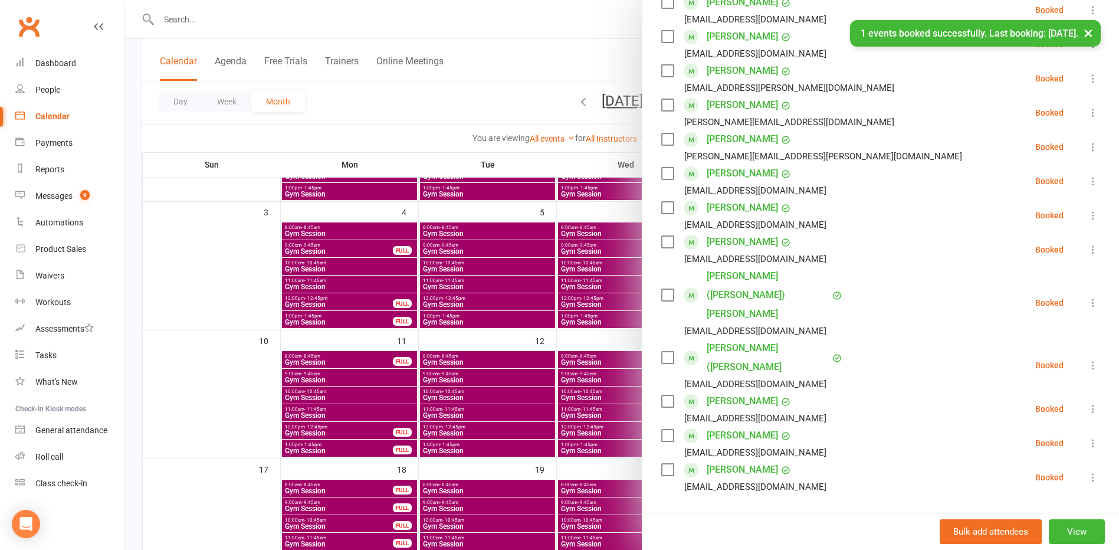
scroll to position [329, 0]
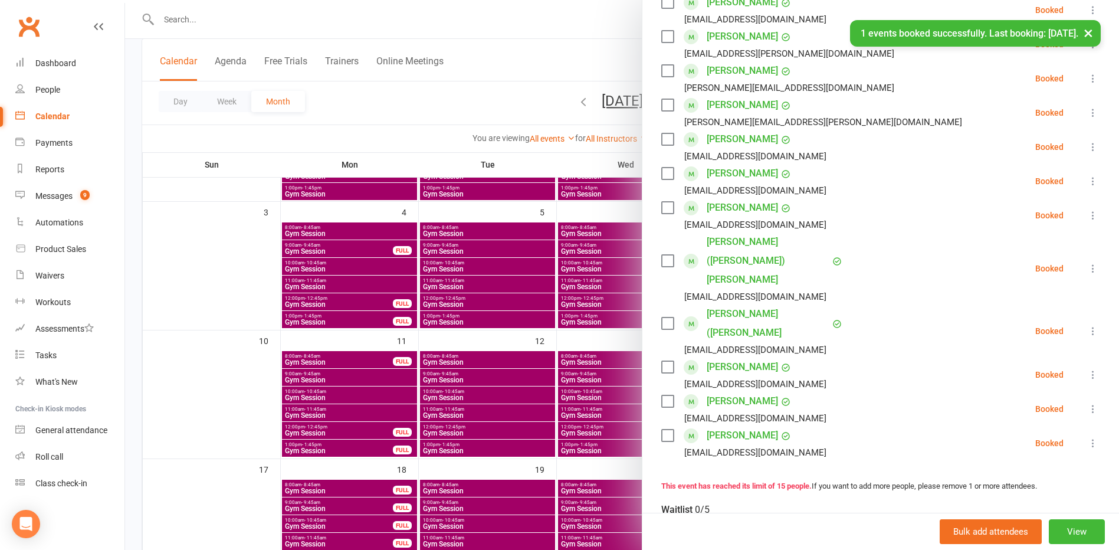
click at [204, 425] on div at bounding box center [622, 275] width 994 height 550
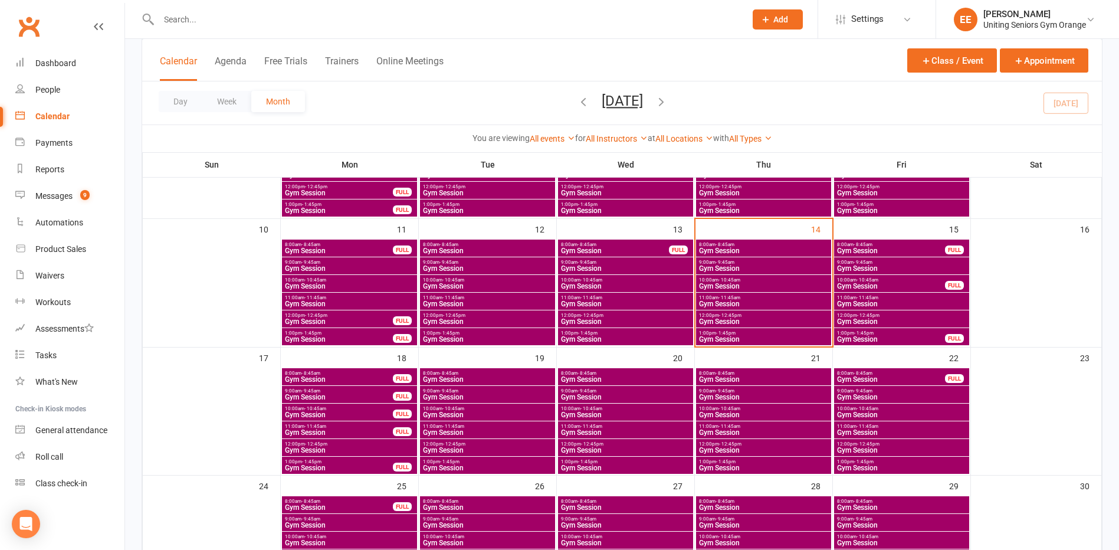
scroll to position [295, 0]
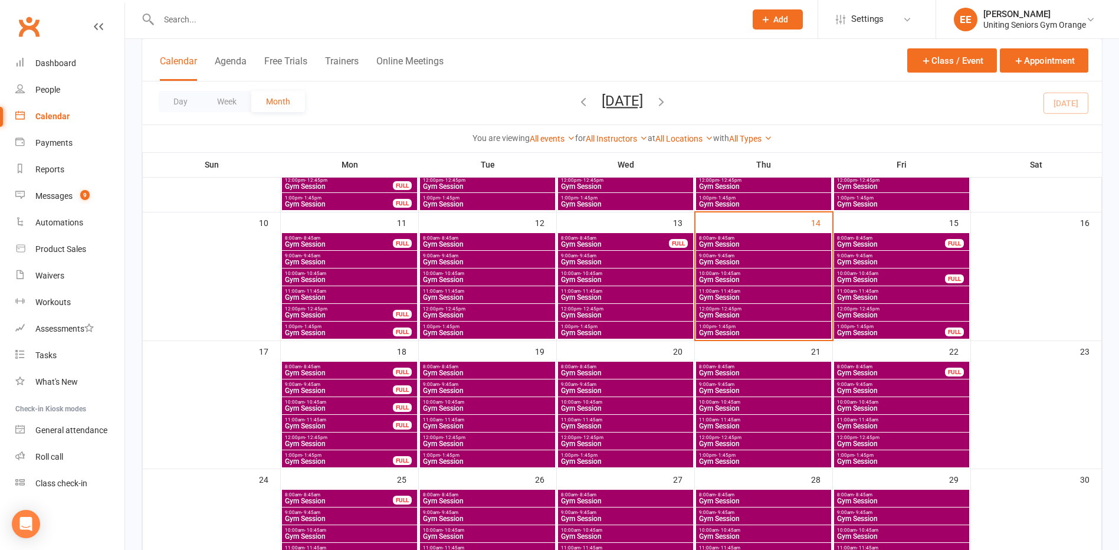
click at [358, 440] on span "Gym Session" at bounding box center [349, 443] width 130 height 7
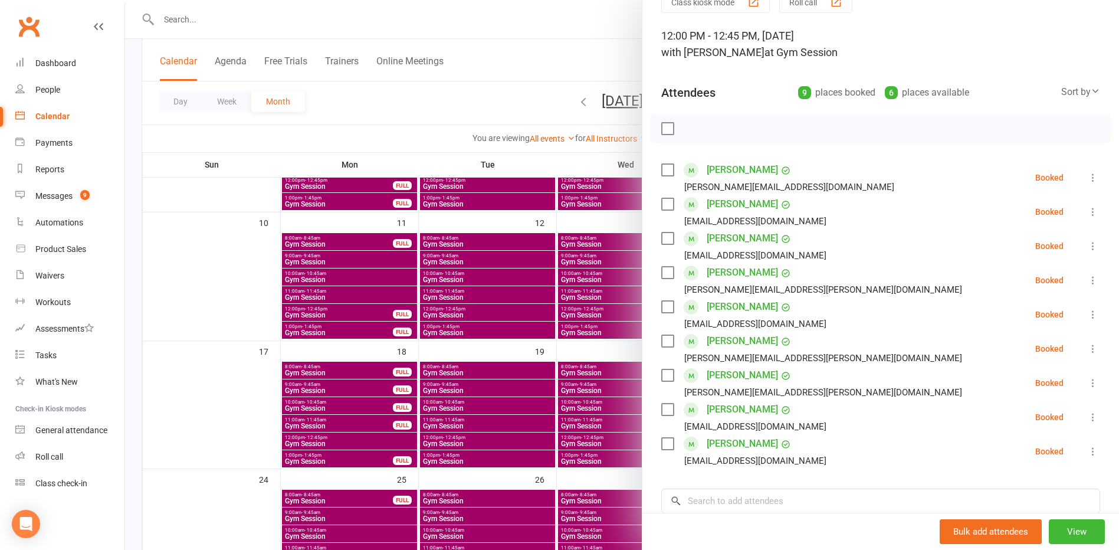
scroll to position [118, 0]
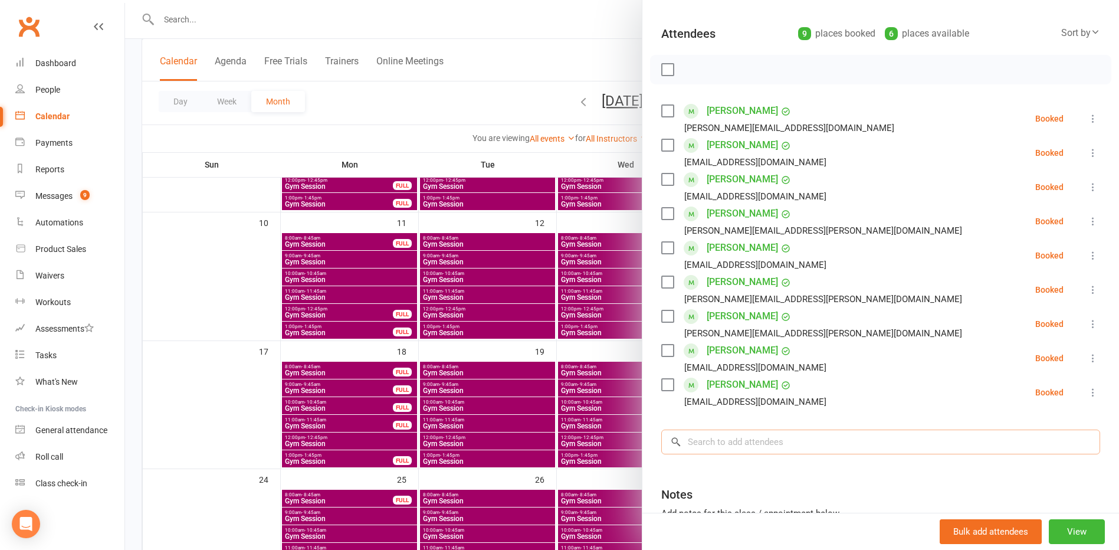
click at [771, 440] on input "search" at bounding box center [880, 442] width 439 height 25
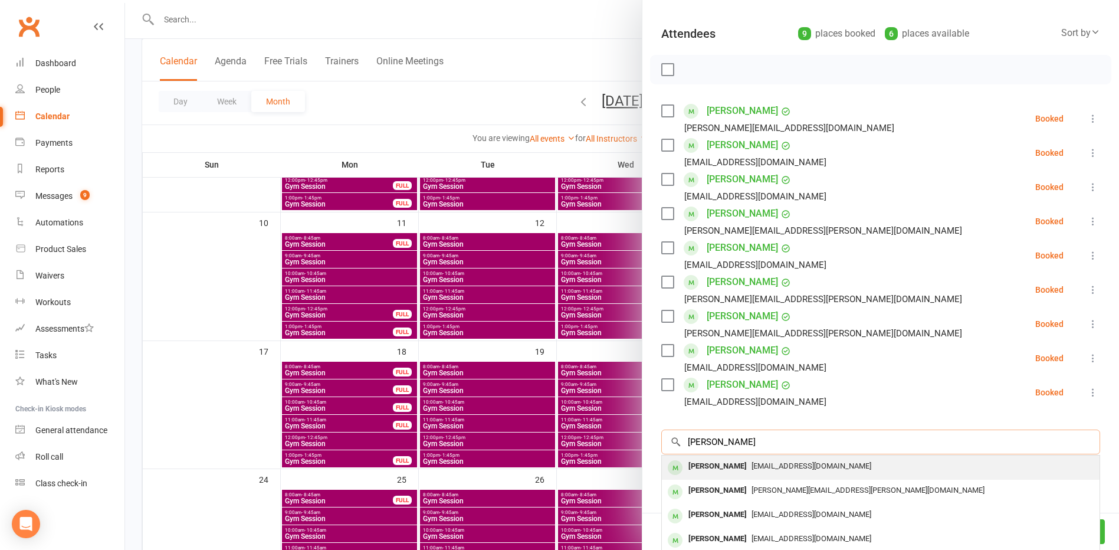
type input "[PERSON_NAME]"
click at [725, 463] on div "[PERSON_NAME]" at bounding box center [718, 466] width 68 height 17
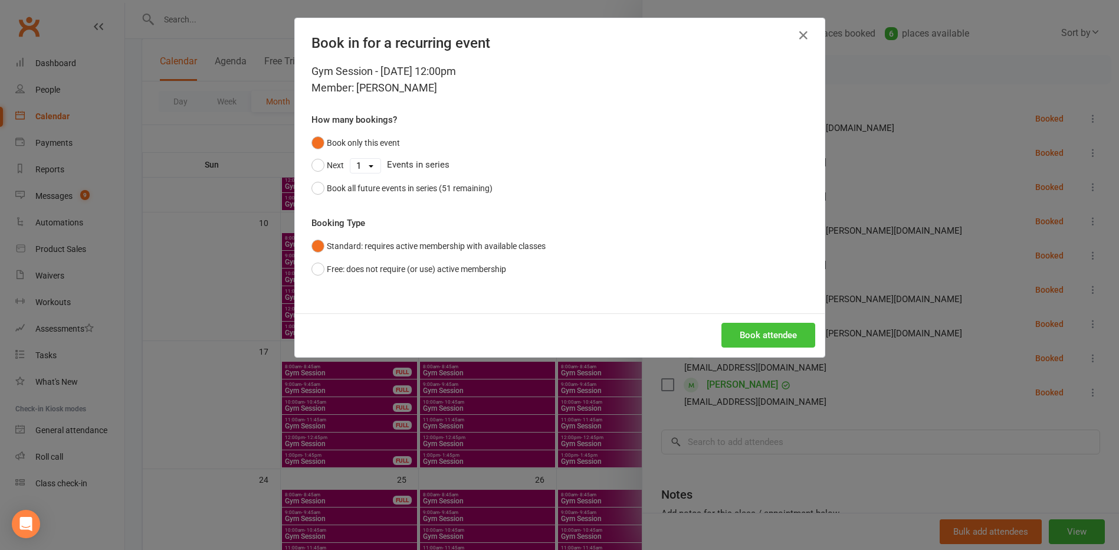
click at [739, 329] on button "Book attendee" at bounding box center [769, 335] width 94 height 25
